Goal: Information Seeking & Learning: Find specific page/section

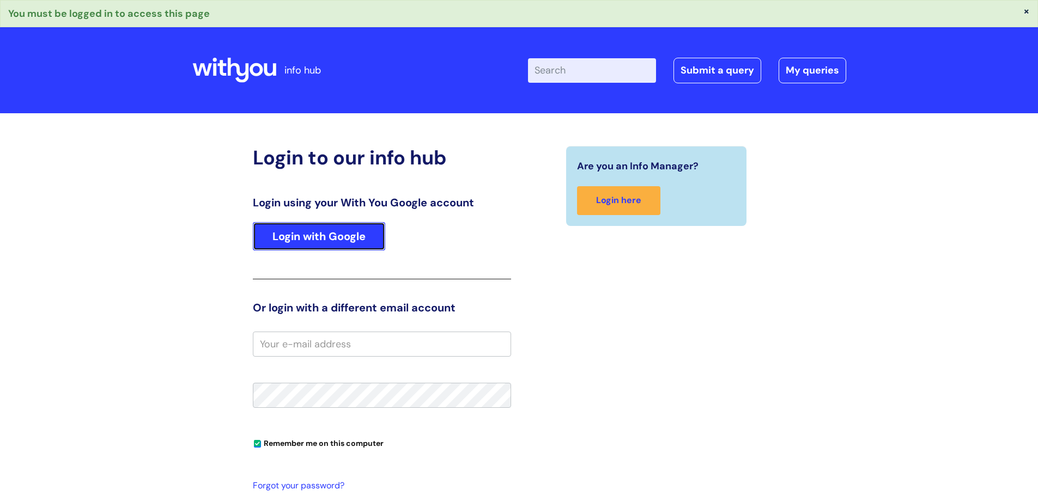
click at [333, 239] on link "Login with Google" at bounding box center [319, 236] width 132 height 28
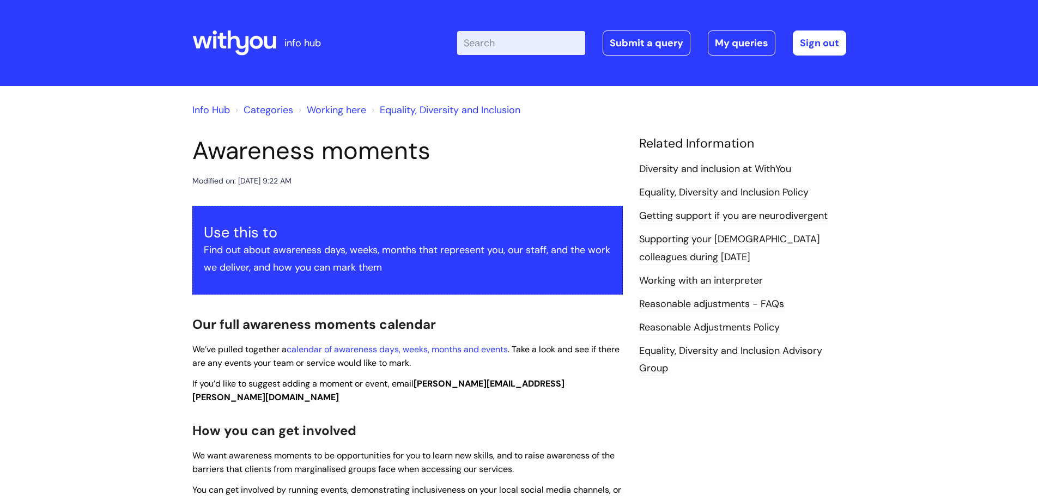
click at [209, 109] on link "Info Hub" at bounding box center [211, 110] width 38 height 13
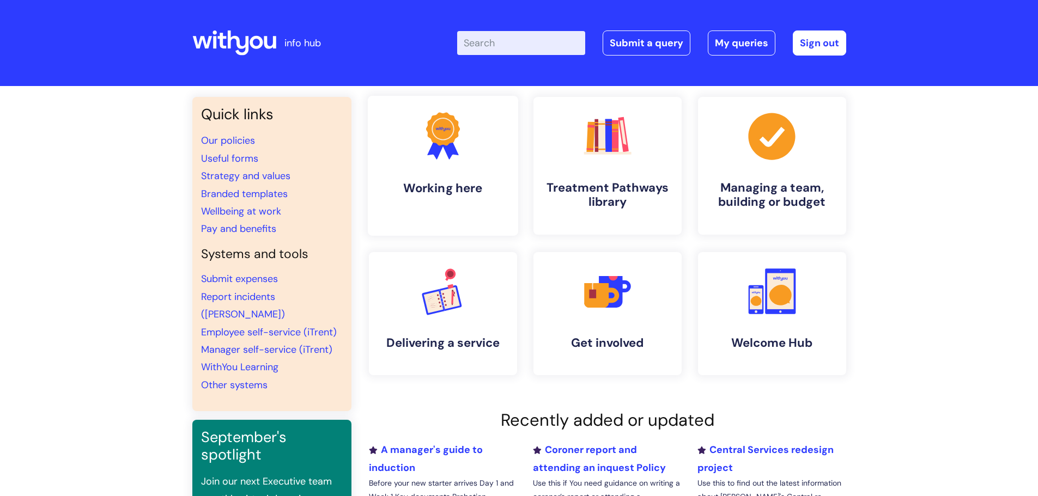
click at [405, 165] on link ".cls-1{fill:#f89b22;}.cls-1,.cls-2,.cls-3{stroke-width:0px;}.cls-2{fill:#2d3cff…" at bounding box center [442, 166] width 150 height 140
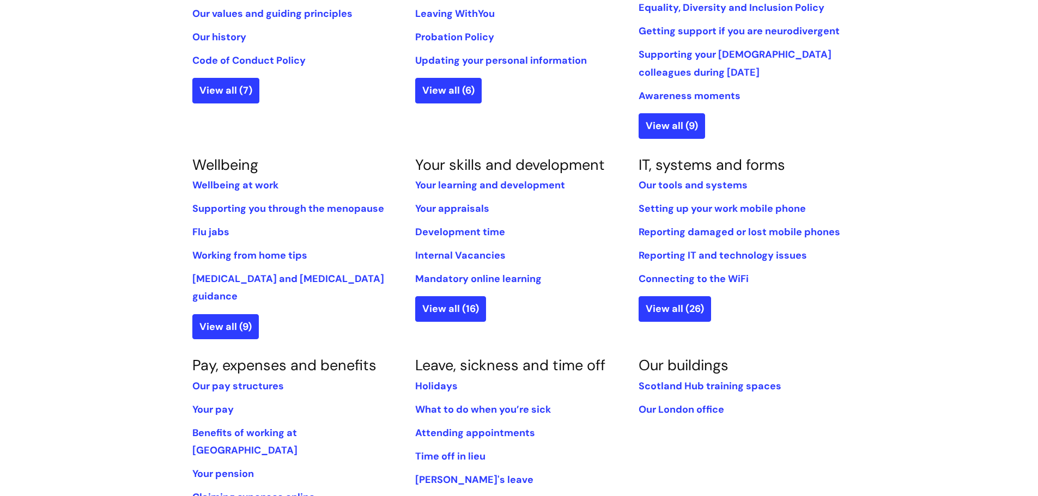
scroll to position [436, 0]
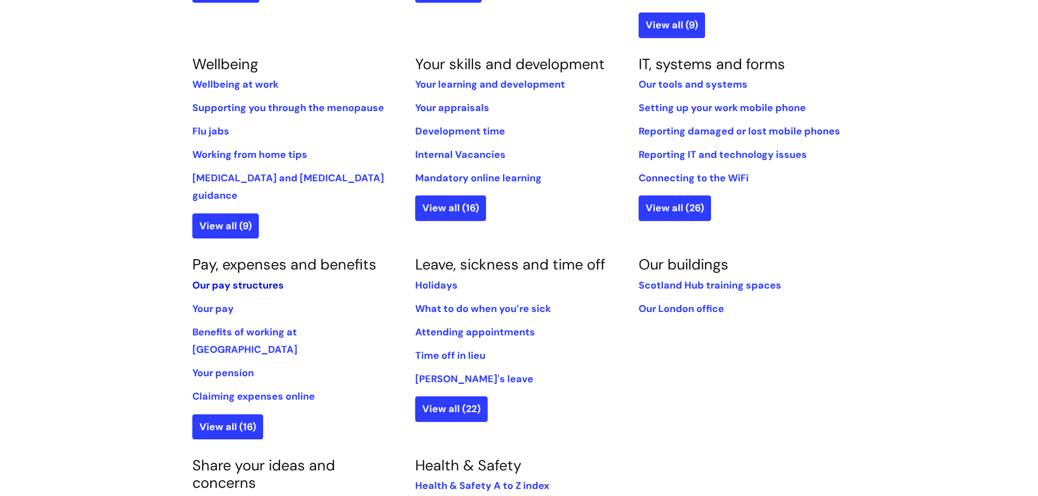
click at [224, 279] on link "Our pay structures" at bounding box center [238, 285] width 92 height 13
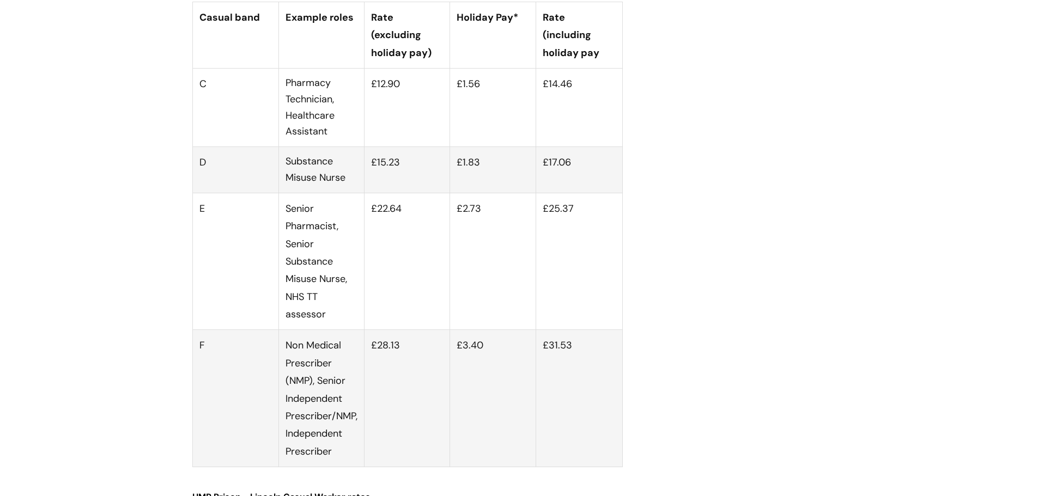
scroll to position [3651, 0]
